Goal: Check status: Check status

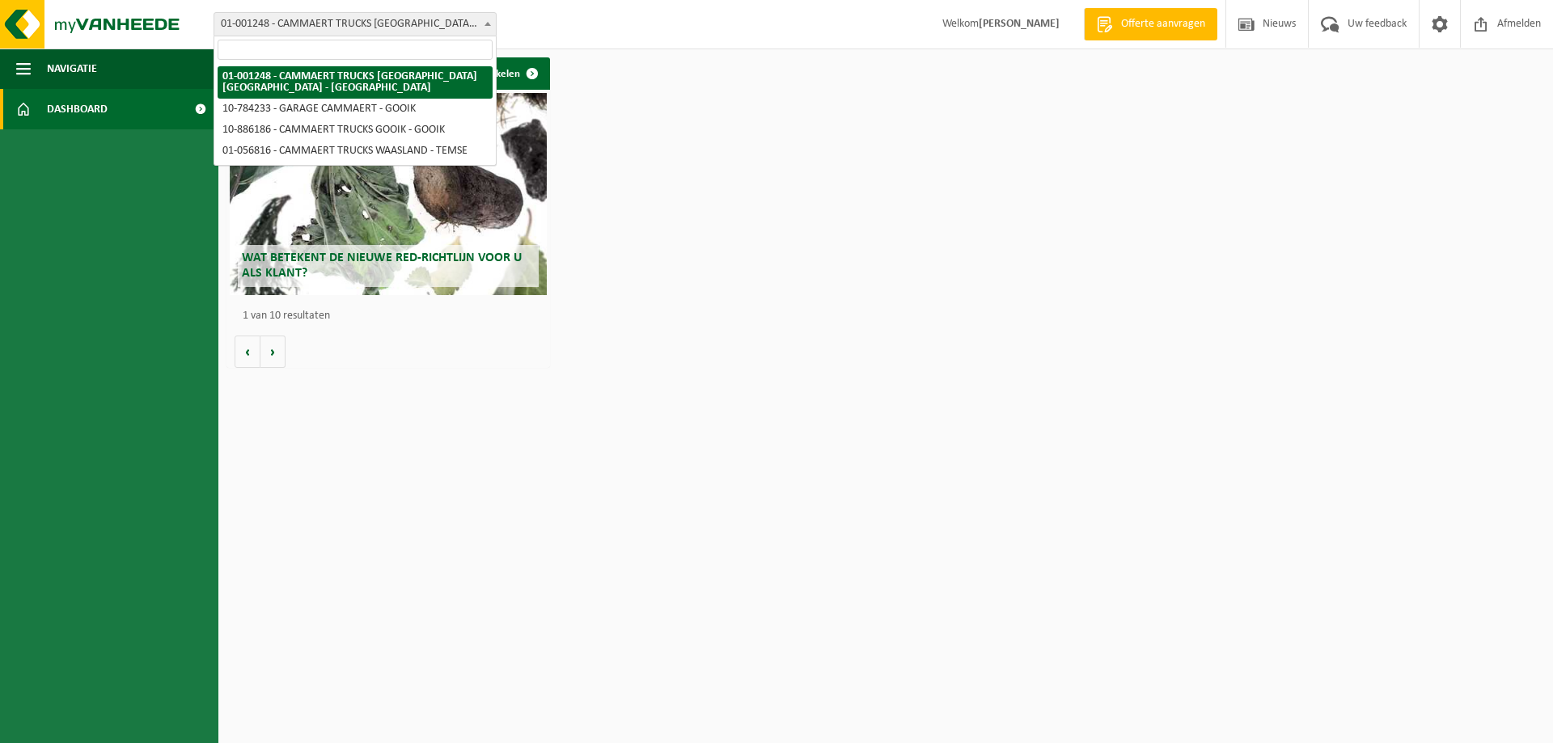
click at [489, 23] on b at bounding box center [487, 24] width 6 height 4
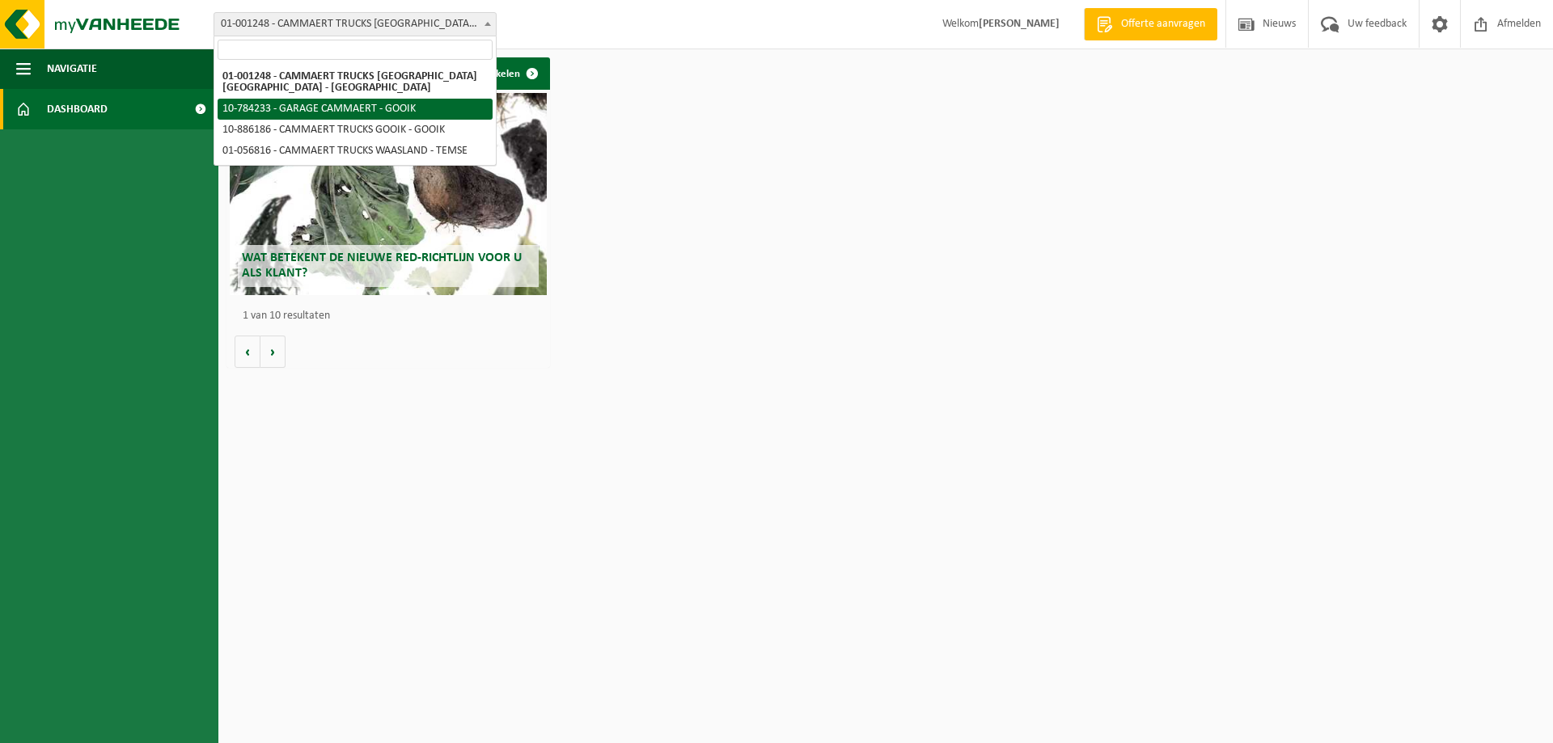
select select "102247"
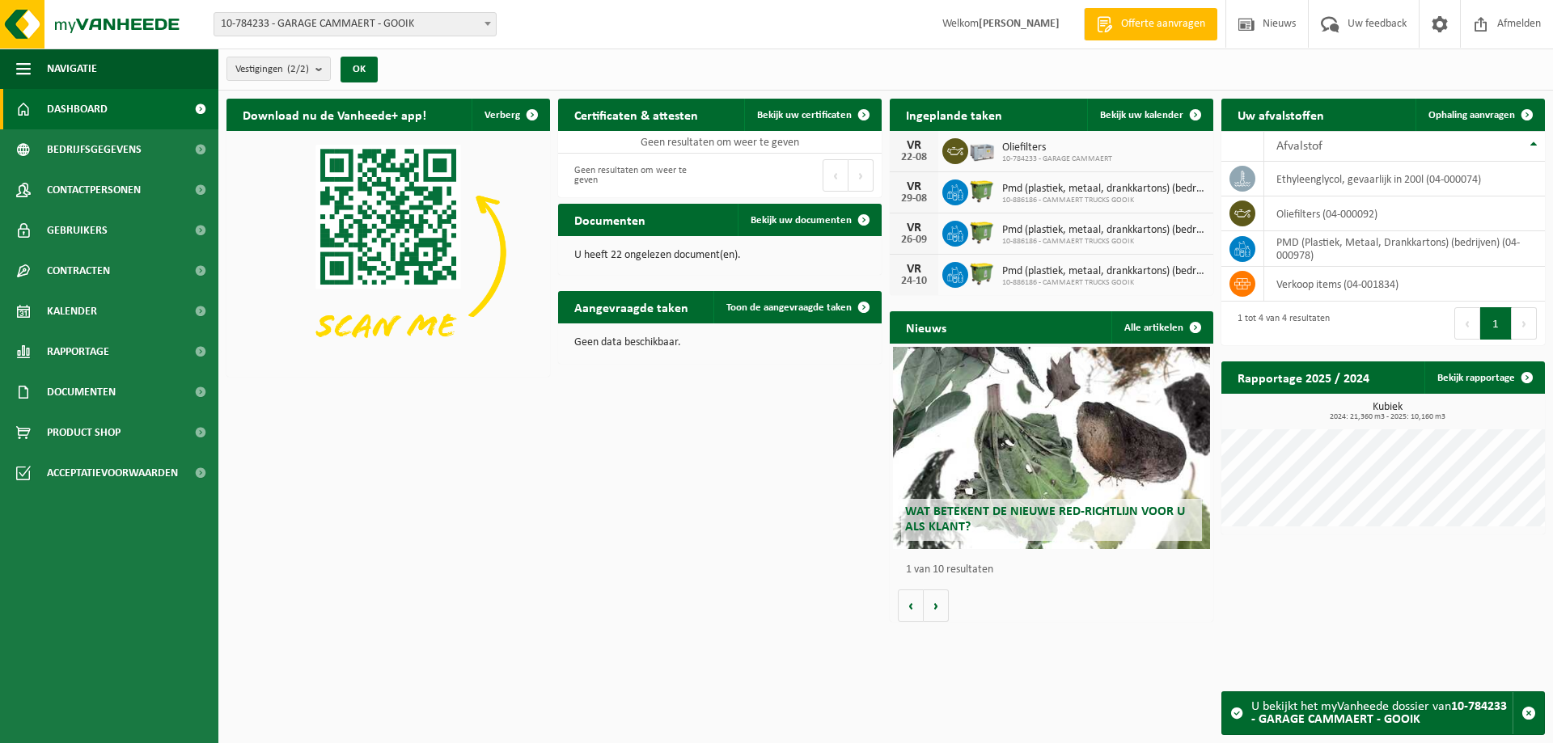
click at [911, 152] on div "22-08" at bounding box center [914, 157] width 32 height 11
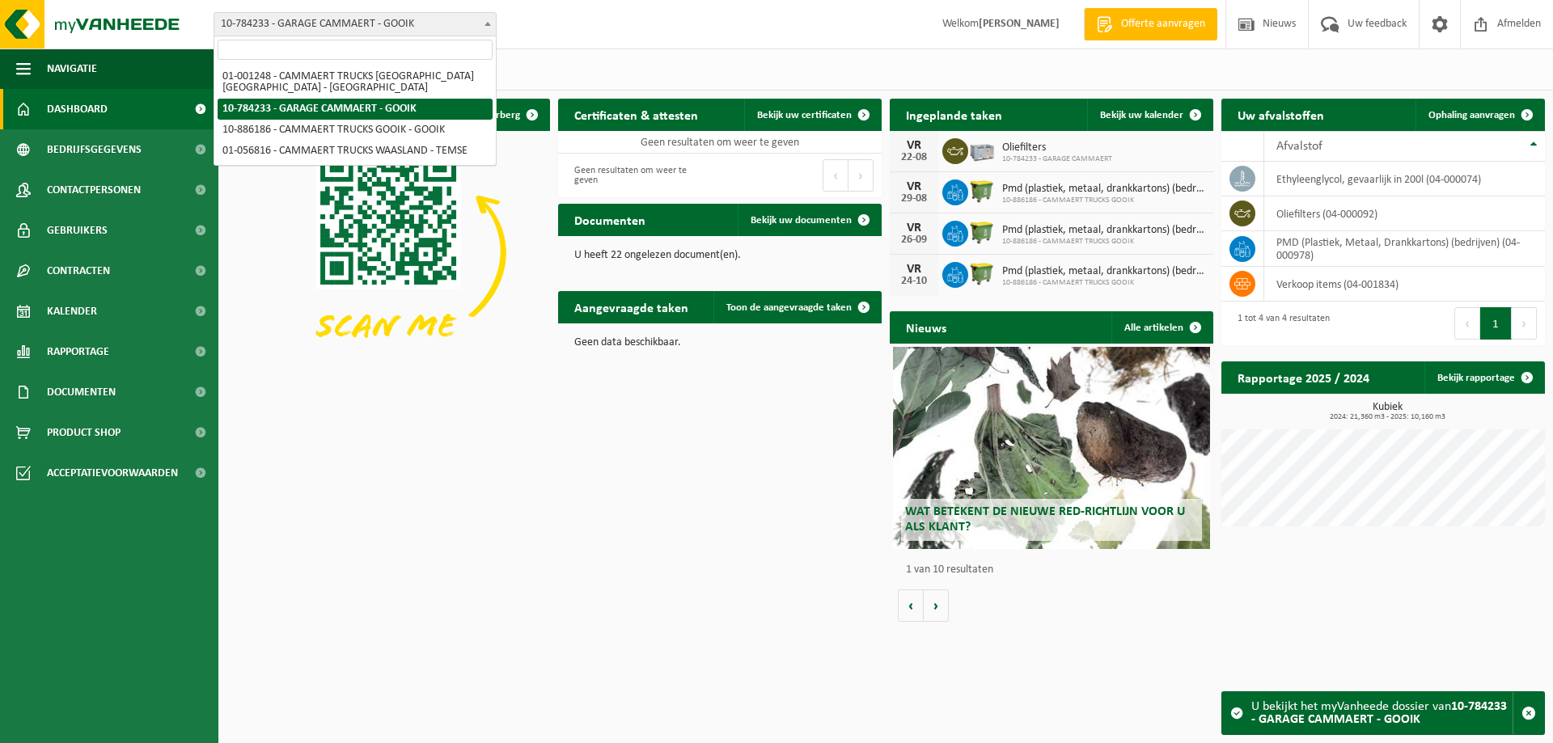
click at [481, 25] on span at bounding box center [488, 23] width 16 height 21
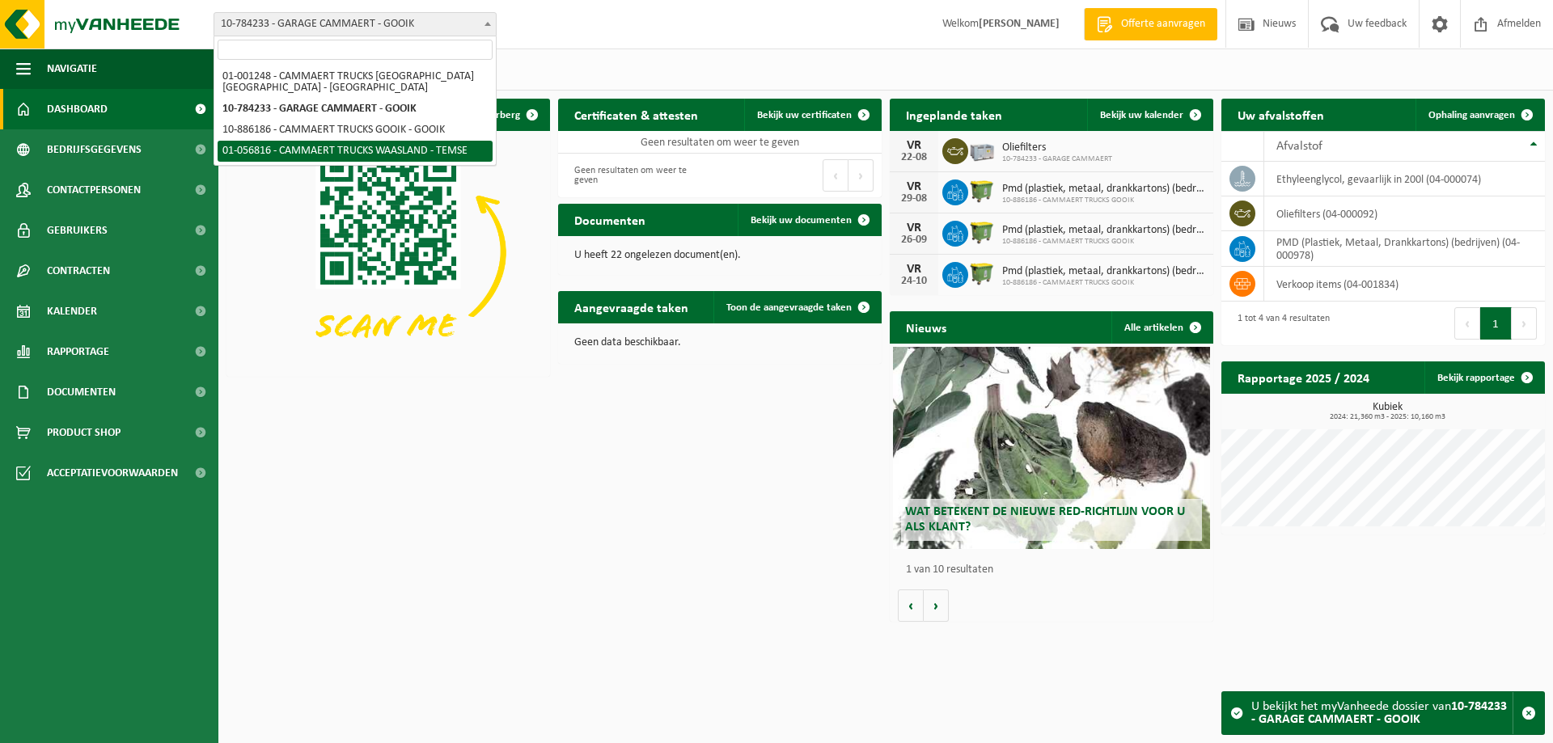
select select "106419"
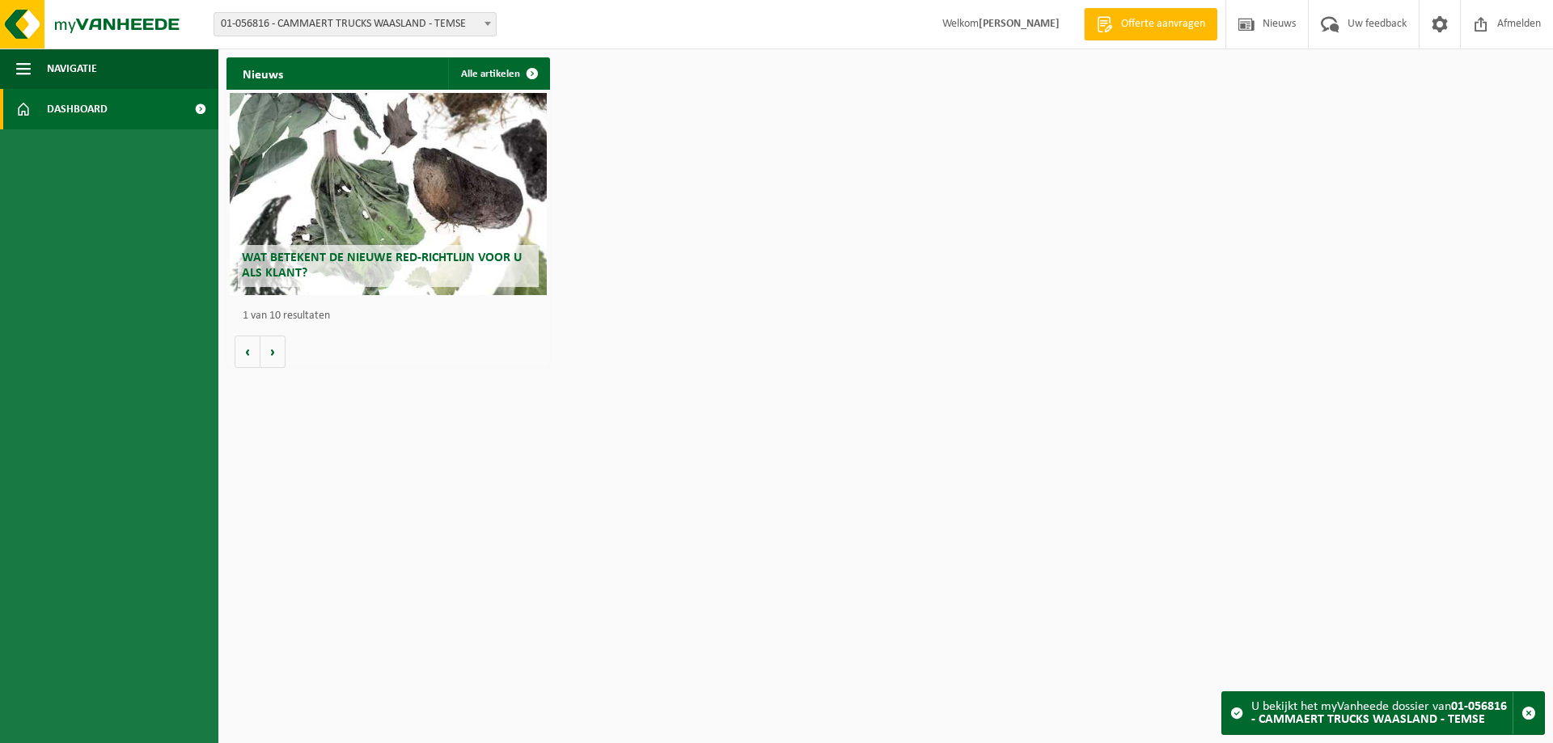
click at [163, 111] on link "Dashboard" at bounding box center [109, 109] width 218 height 40
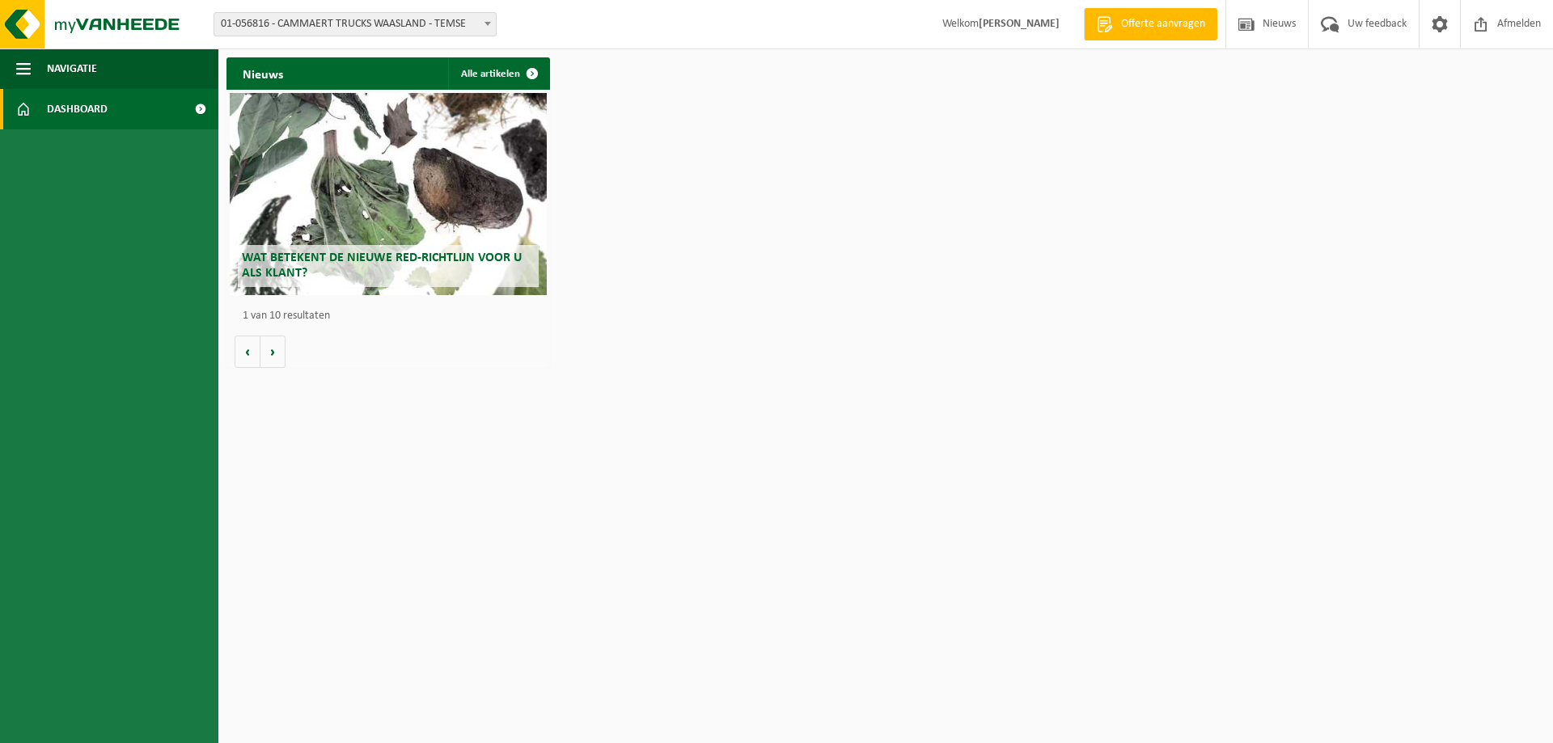
click at [662, 120] on div "Nieuws Alle artikelen Wat betekent de nieuwe RED-richtlijn voor u als klant? Ma…" at bounding box center [885, 212] width 1326 height 327
click at [1030, 91] on div "Nieuws Alle artikelen Wat betekent de nieuwe RED-richtlijn voor u als klant? Ma…" at bounding box center [885, 212] width 1326 height 327
click at [488, 26] on span at bounding box center [488, 23] width 16 height 21
click at [531, 67] on span at bounding box center [532, 73] width 32 height 32
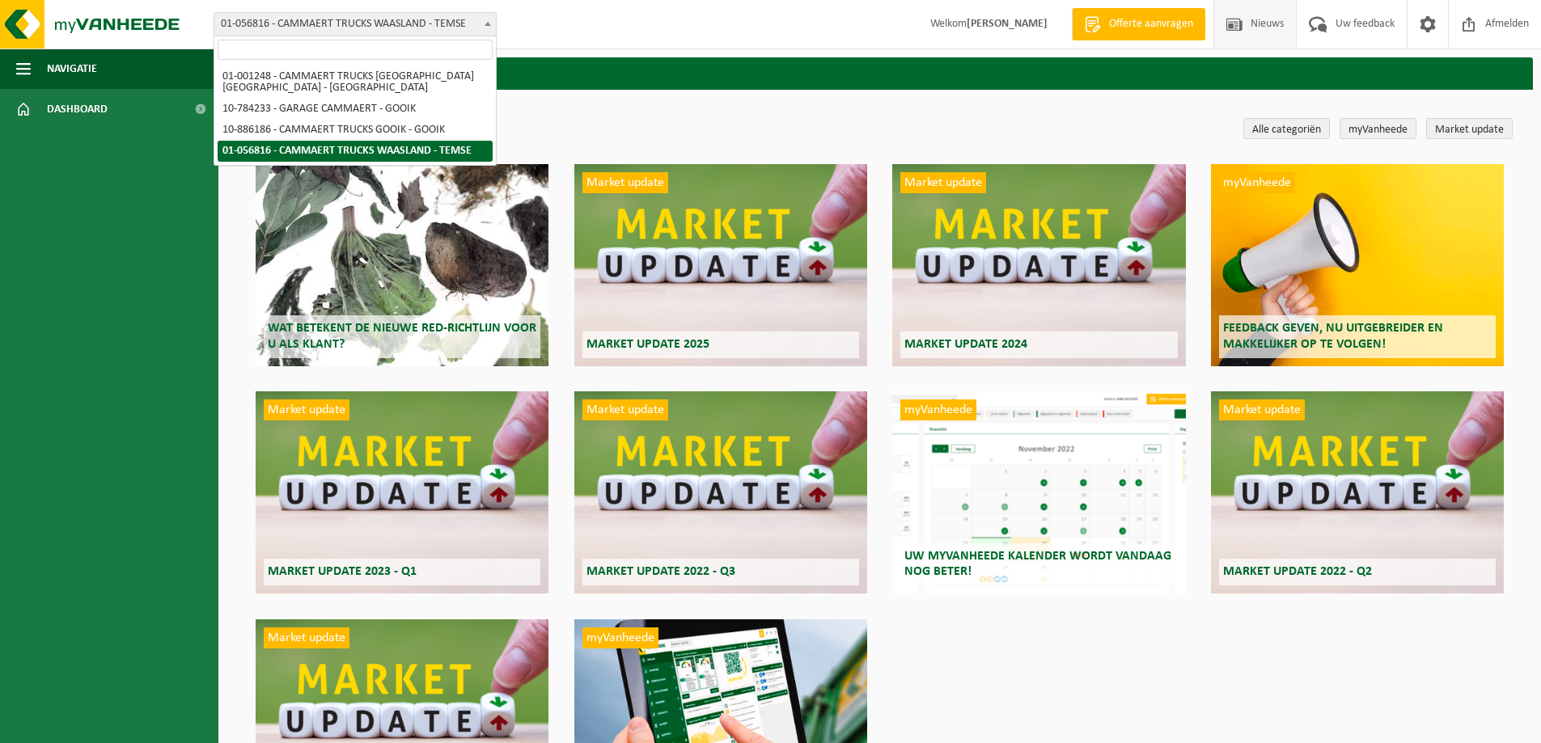
click at [488, 23] on b at bounding box center [487, 24] width 6 height 4
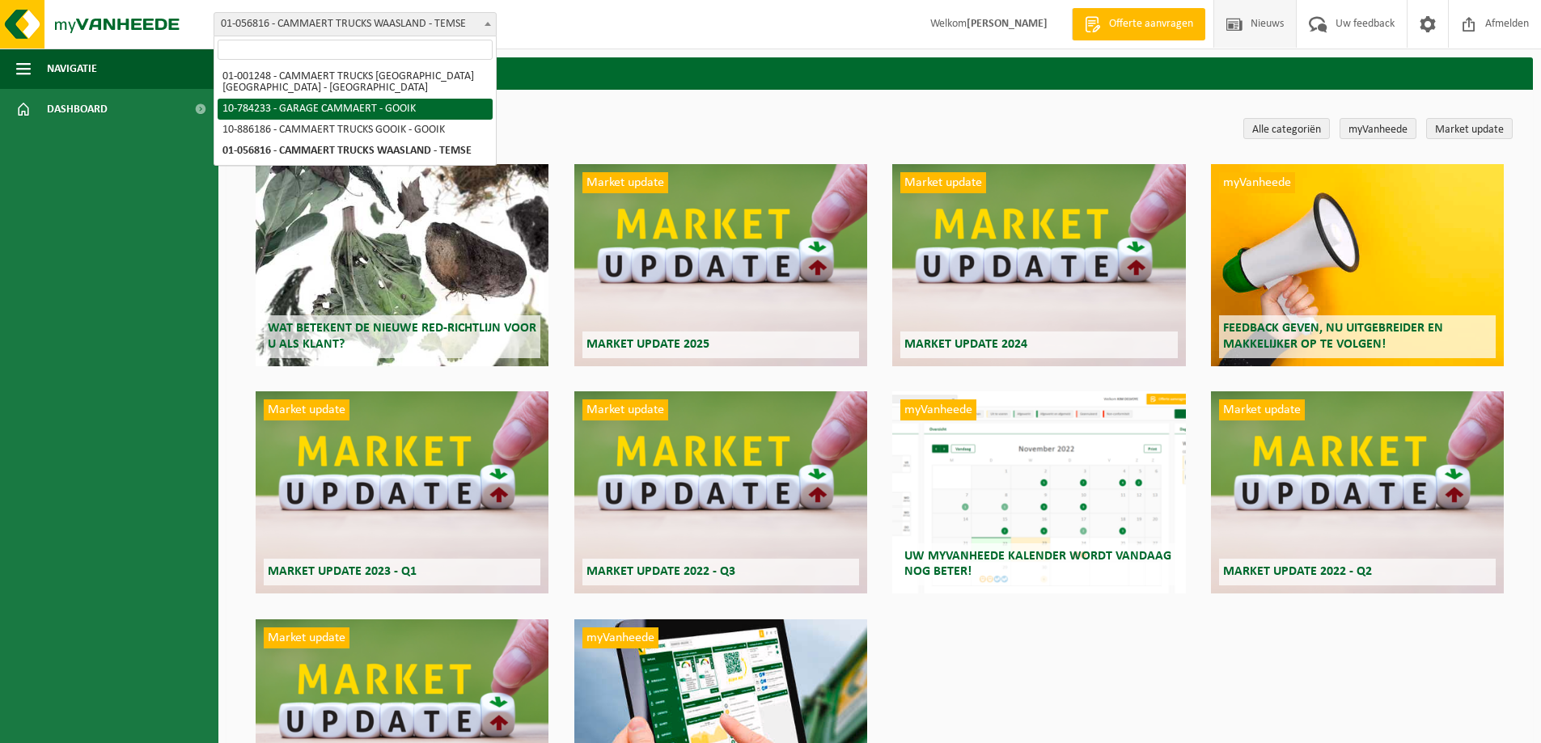
select select "102247"
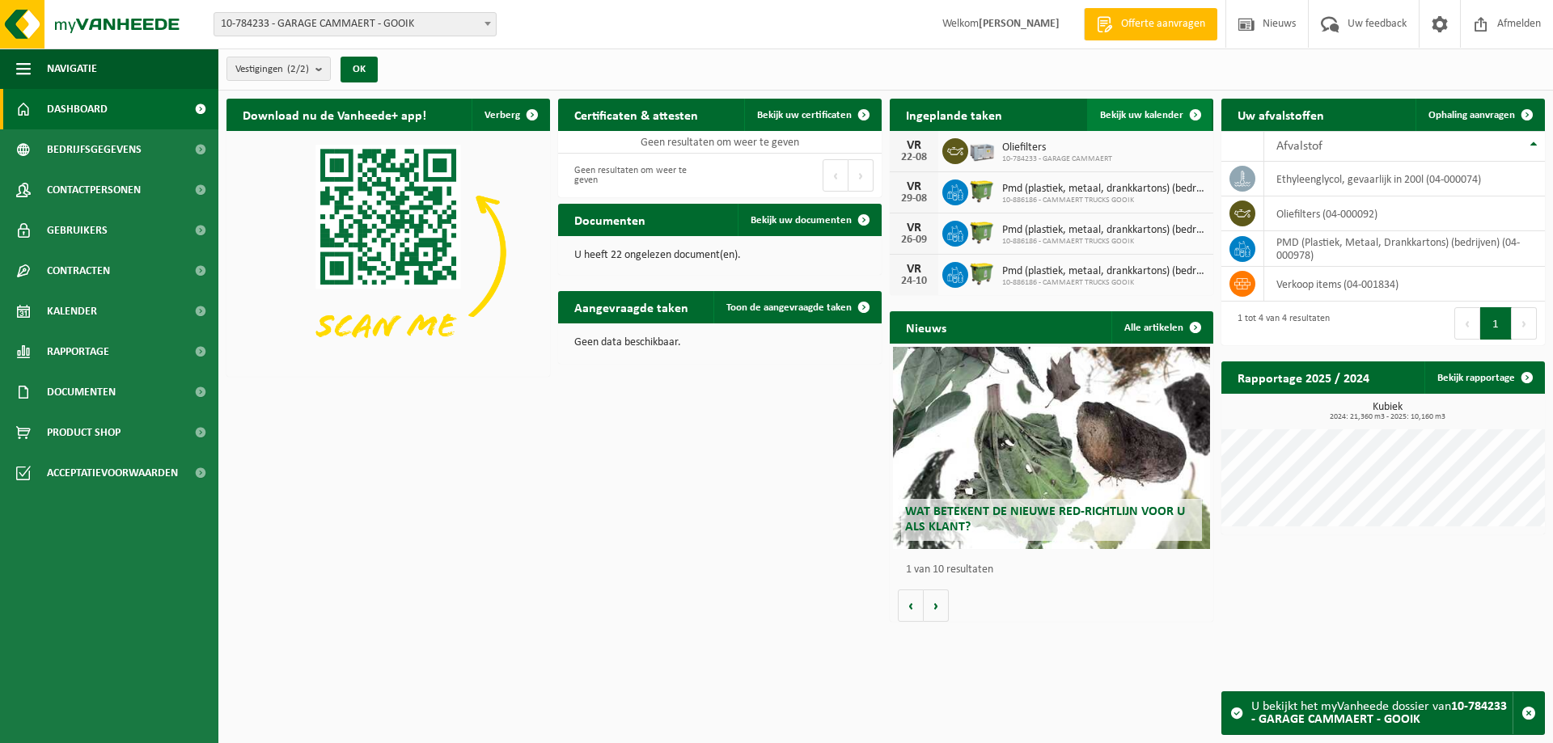
click at [1166, 117] on span "Bekijk uw kalender" at bounding box center [1141, 115] width 83 height 11
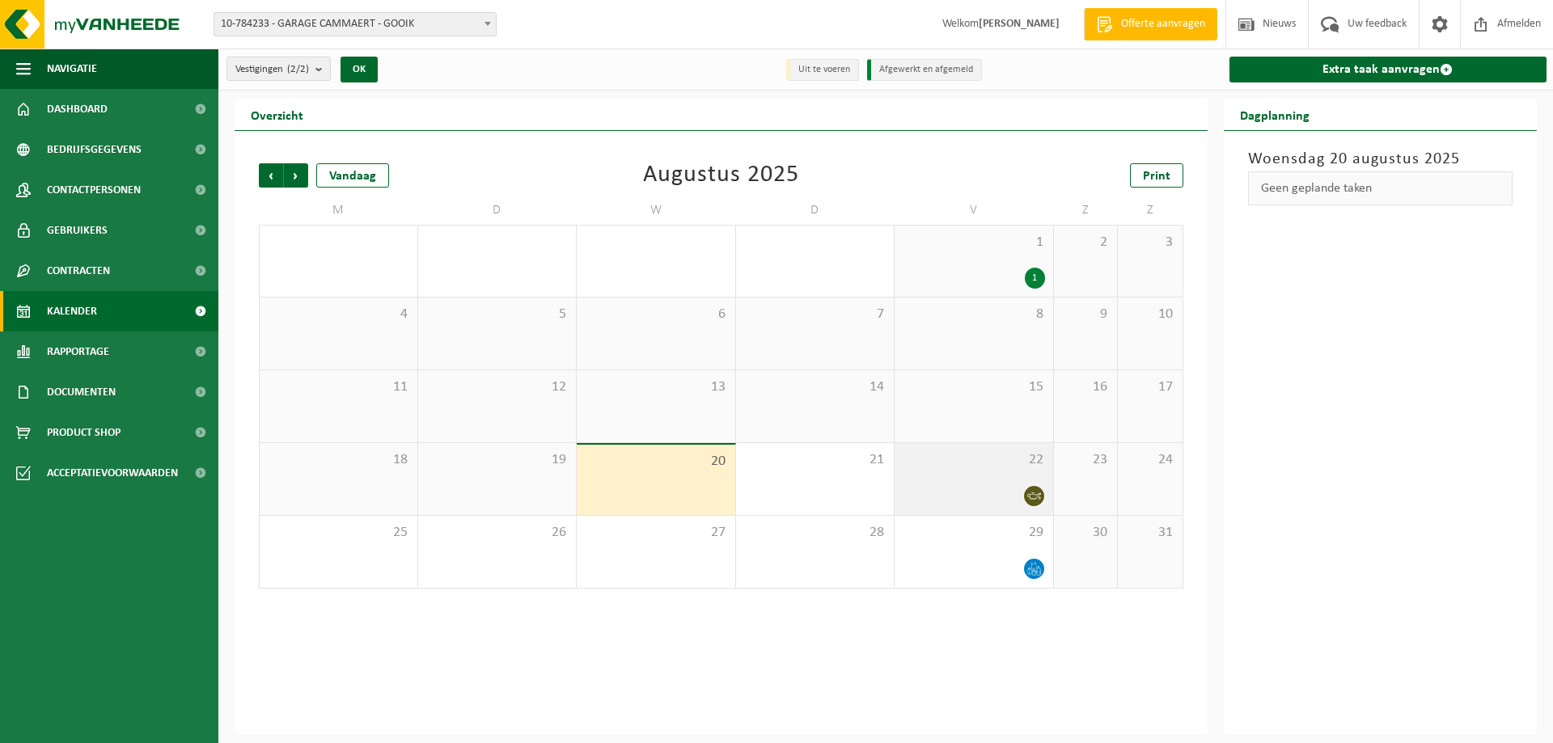
click at [1030, 474] on div "22" at bounding box center [973, 479] width 159 height 72
